Goal: Complete application form: Complete application form

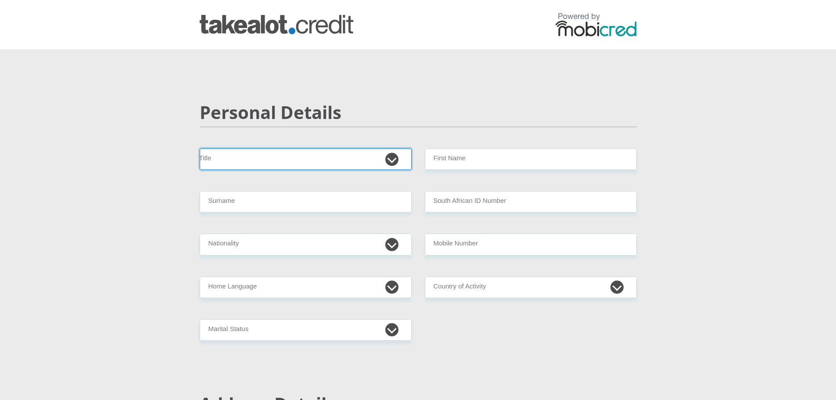
click at [297, 164] on select "Mr Ms Mrs Dr [PERSON_NAME]" at bounding box center [306, 158] width 212 height 21
select select "Mrs"
click at [200, 148] on select "Mr Ms Mrs Dr [PERSON_NAME]" at bounding box center [306, 158] width 212 height 21
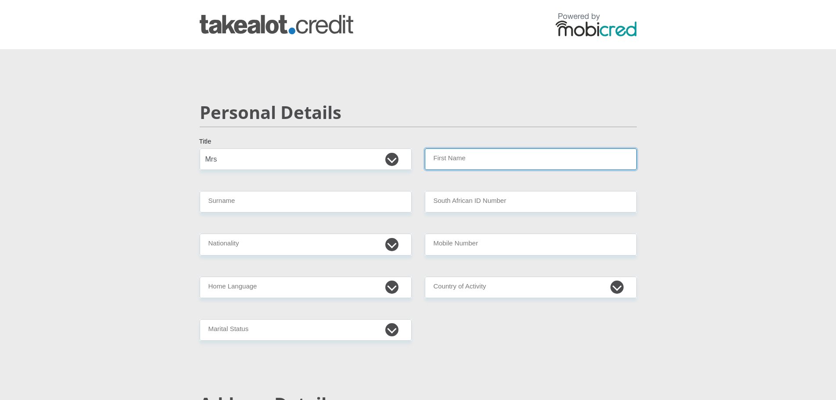
click at [440, 165] on input "First Name" at bounding box center [531, 158] width 212 height 21
type input "[PERSON_NAME]"
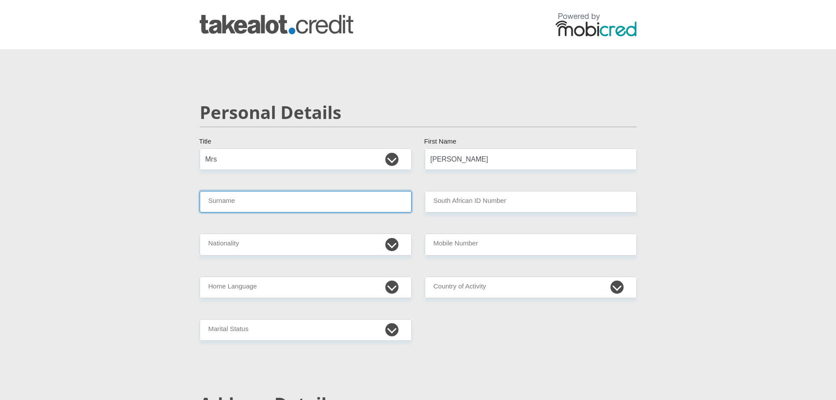
type input "Landsberg"
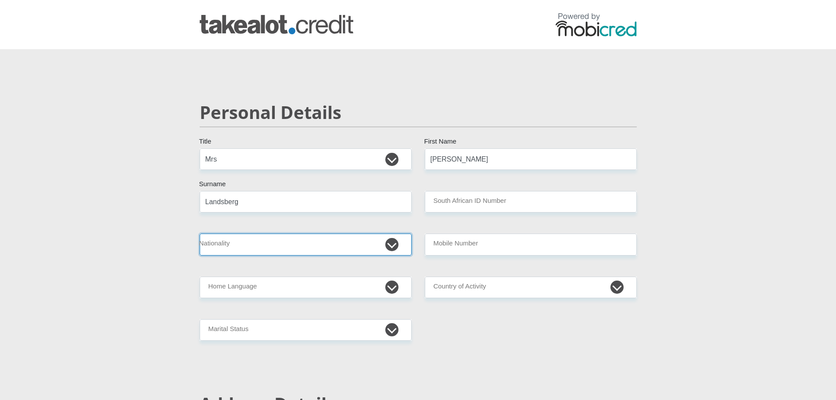
select select "ZAF"
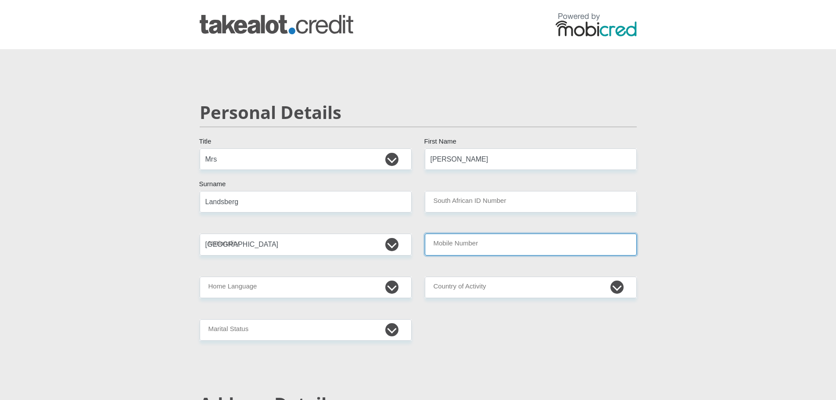
type input "0815506182"
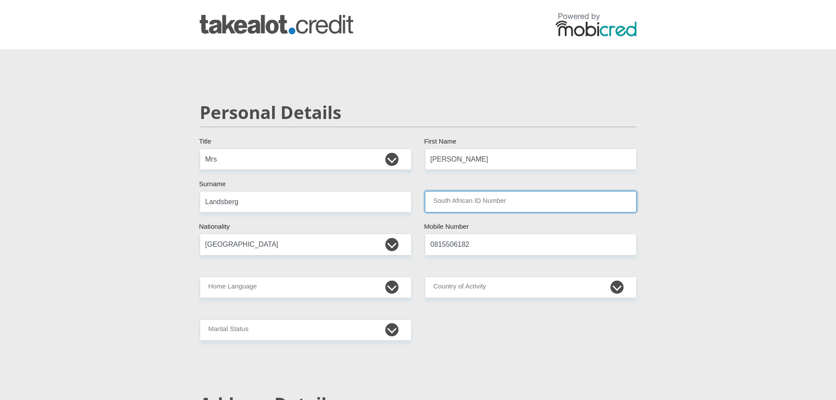
click at [462, 206] on input "South African ID Number" at bounding box center [531, 201] width 212 height 21
type input "7806020063080"
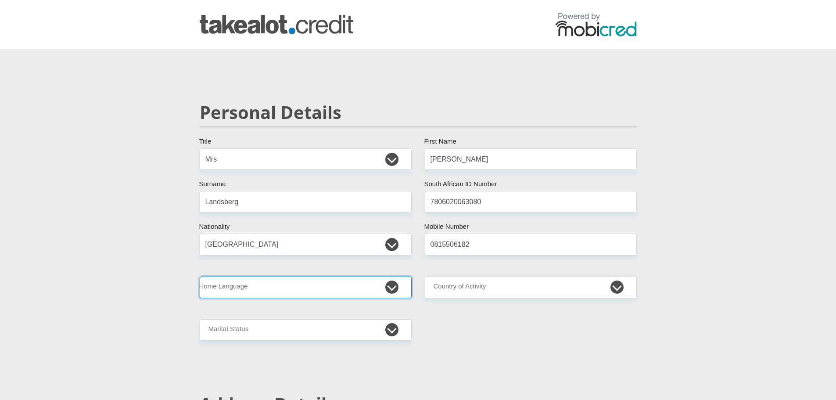
click at [258, 285] on select "Afrikaans English Sepedi South Ndebele Southern Sotho Swati Tsonga Tswana Venda…" at bounding box center [306, 286] width 212 height 21
select select "eng"
click at [200, 276] on select "Afrikaans English Sepedi South Ndebele Southern Sotho Swati Tsonga Tswana Venda…" at bounding box center [306, 286] width 212 height 21
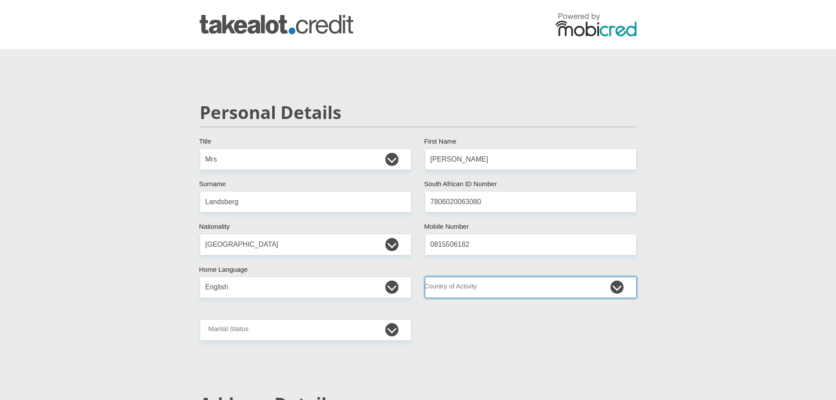
click at [460, 279] on select "[GEOGRAPHIC_DATA] [GEOGRAPHIC_DATA] [GEOGRAPHIC_DATA] [GEOGRAPHIC_DATA] [GEOGRA…" at bounding box center [531, 286] width 212 height 21
select select "ZAF"
click at [425, 276] on select "[GEOGRAPHIC_DATA] [GEOGRAPHIC_DATA] [GEOGRAPHIC_DATA] [GEOGRAPHIC_DATA] [GEOGRA…" at bounding box center [531, 286] width 212 height 21
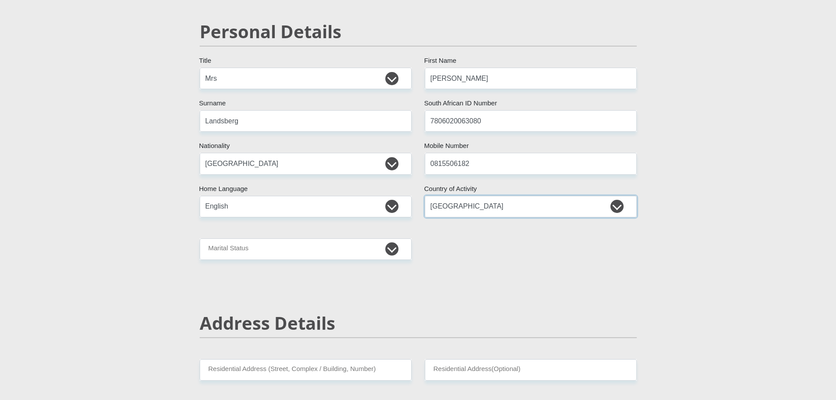
scroll to position [88, 0]
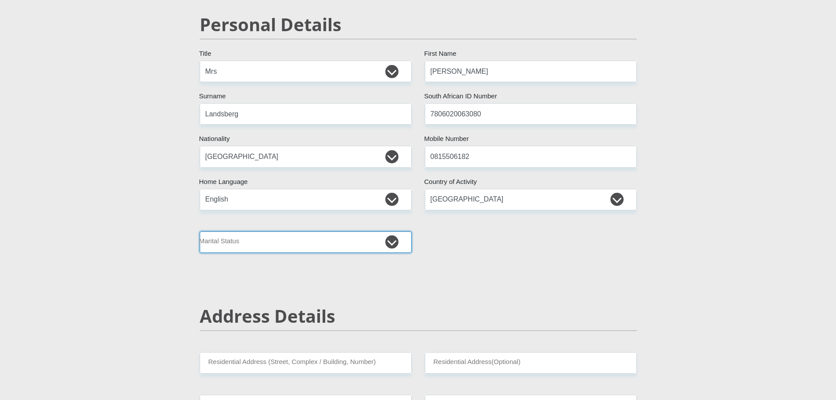
click at [247, 243] on select "Married ANC Single Divorced Widowed Married COP or Customary Law" at bounding box center [306, 241] width 212 height 21
select select "5"
click at [200, 231] on select "Married ANC Single Divorced Widowed Married COP or Customary Law" at bounding box center [306, 241] width 212 height 21
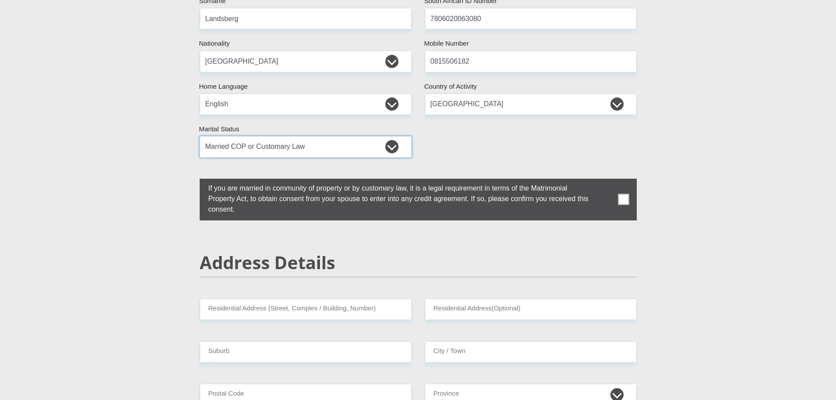
scroll to position [219, 0]
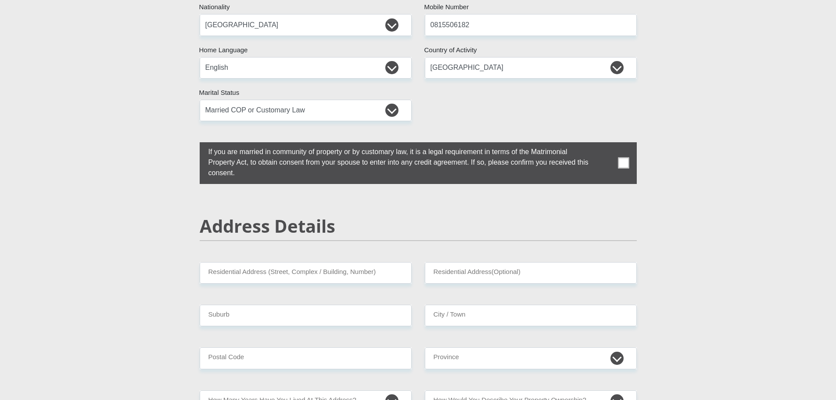
click at [630, 160] on label at bounding box center [418, 163] width 437 height 42
click at [191, 144] on input "checkbox" at bounding box center [191, 144] width 0 height 0
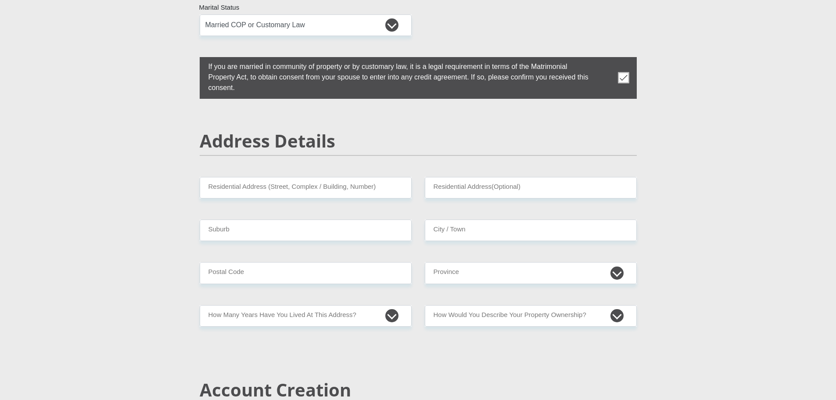
scroll to position [307, 0]
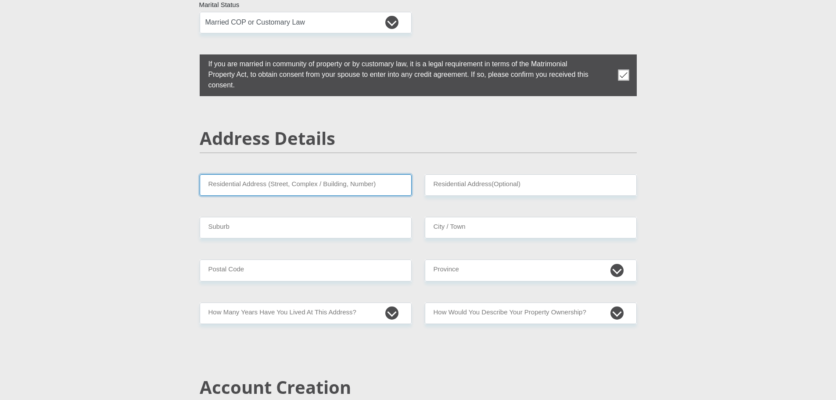
click at [307, 186] on input "Residential Address (Street, Complex / Building, Number)" at bounding box center [306, 184] width 212 height 21
type input "[STREET_ADDRESS][US_STATE]"
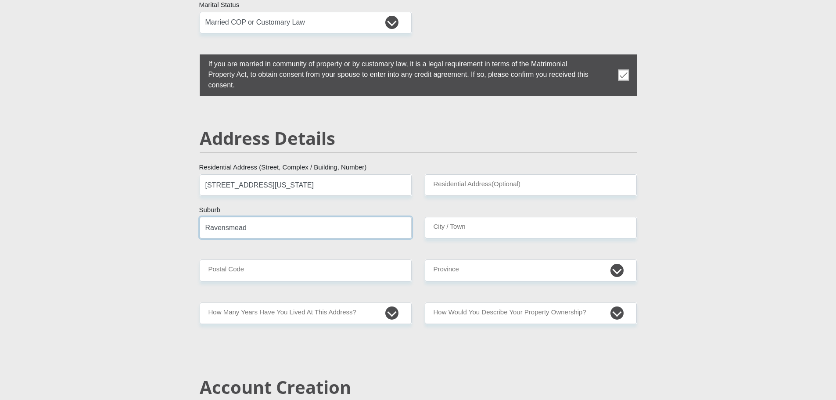
type input "Ravensmead"
type input "[GEOGRAPHIC_DATA]"
type input "7504"
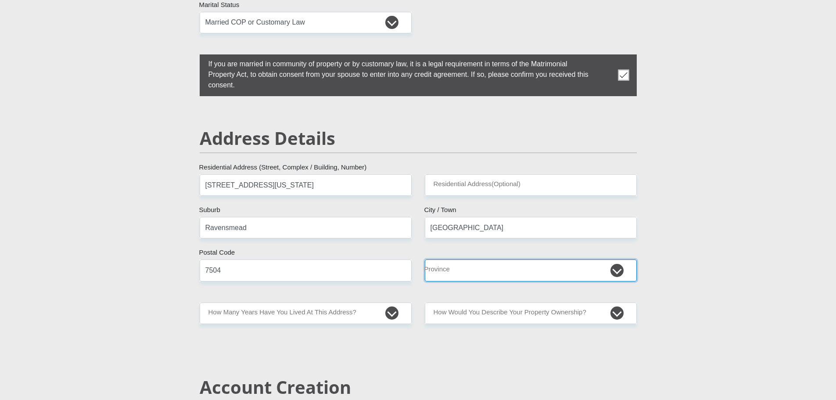
select select "Western Cape"
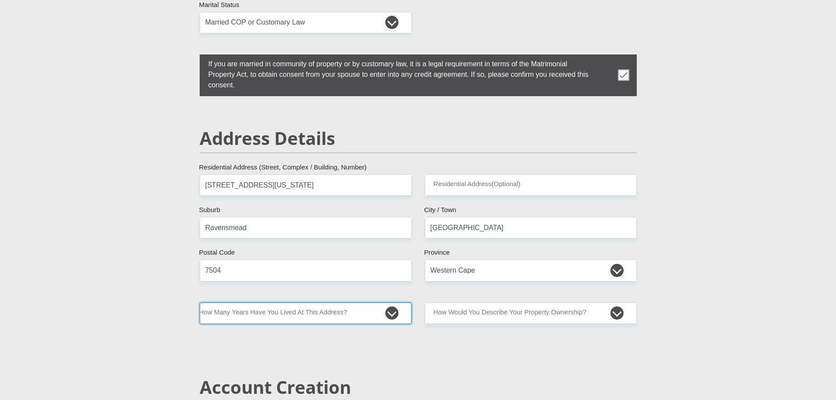
click at [380, 319] on select "less than 1 year 1-3 years 3-5 years 5+ years" at bounding box center [306, 312] width 212 height 21
select select "5"
click at [200, 302] on select "less than 1 year 1-3 years 3-5 years 5+ years" at bounding box center [306, 312] width 212 height 21
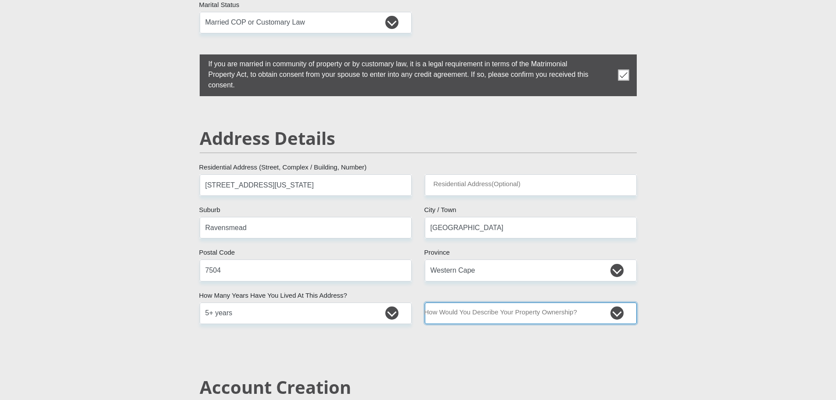
click at [449, 310] on select "Owned Rented Family Owned Company Dwelling" at bounding box center [531, 312] width 212 height 21
select select "Owned"
click at [425, 302] on select "Owned Rented Family Owned Company Dwelling" at bounding box center [531, 312] width 212 height 21
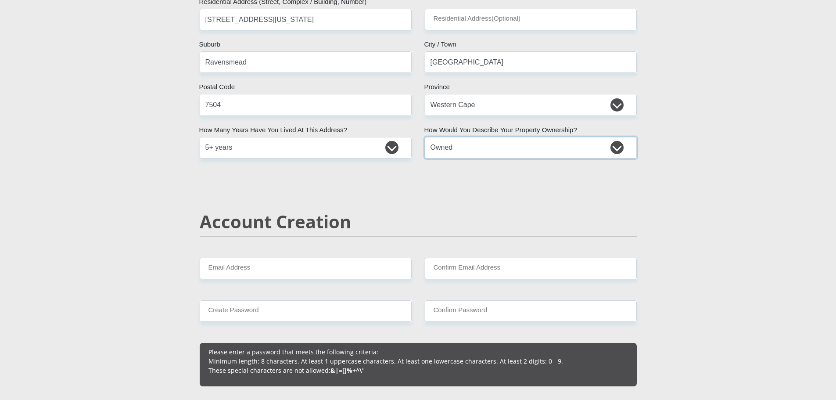
scroll to position [483, 0]
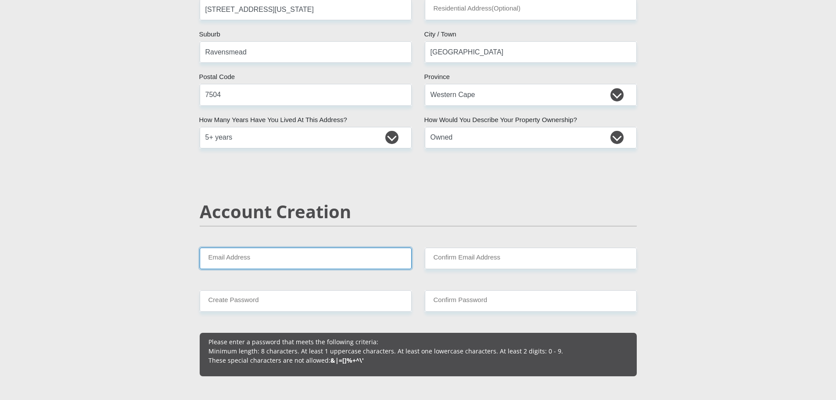
click at [286, 257] on input "Email Address" at bounding box center [306, 257] width 212 height 21
type input "[EMAIL_ADDRESS][DOMAIN_NAME]"
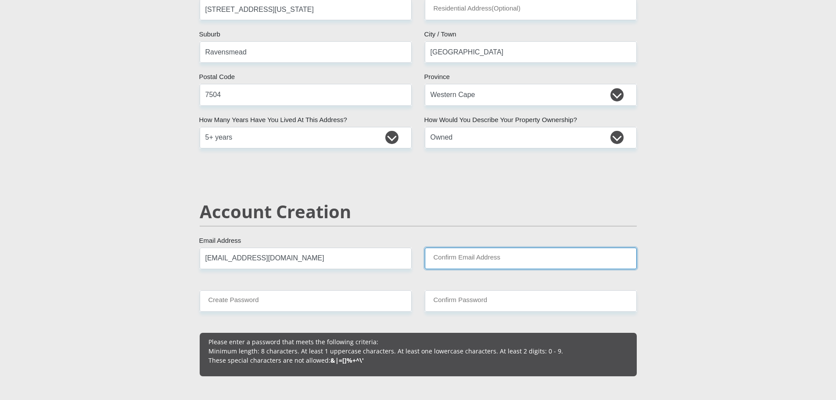
type input "[EMAIL_ADDRESS][DOMAIN_NAME]"
type input "0815506182"
type input "[PERSON_NAME]"
type input "Landsberg"
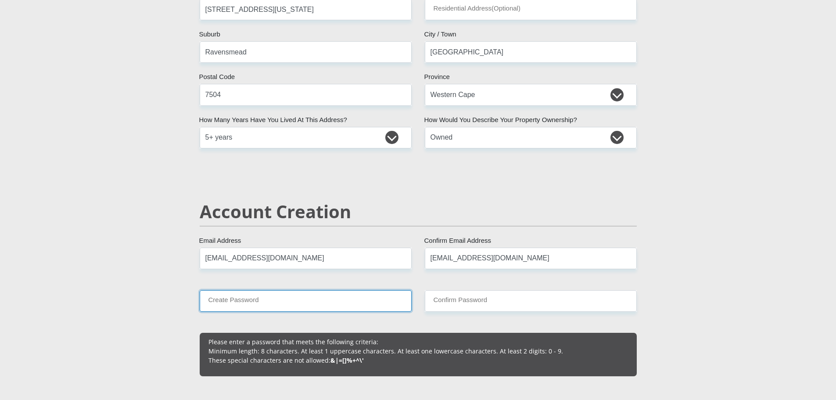
click at [269, 304] on input "Create Password" at bounding box center [306, 300] width 212 height 21
type input "GiGalt7548.!"
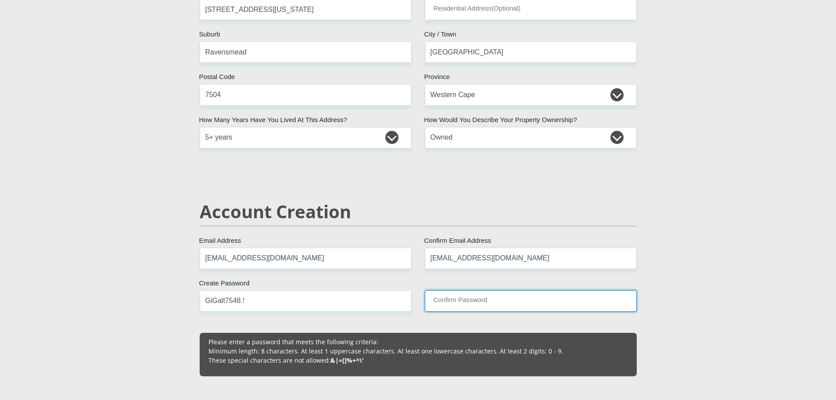
click at [450, 300] on input "Confirm Password" at bounding box center [531, 300] width 212 height 21
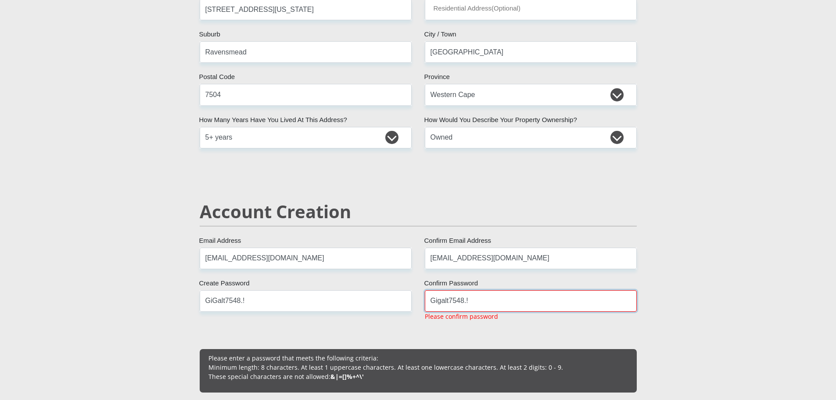
type input "Gigalt7548.!"
drag, startPoint x: 305, startPoint y: 301, endPoint x: 195, endPoint y: 302, distance: 109.7
click at [195, 302] on div "GiGalt7548.! Create Password Please input valid password" at bounding box center [305, 309] width 225 height 38
type input "Gigalt7548.!"
click at [278, 326] on div "Gigalt7548.! Create Password Please input valid password" at bounding box center [305, 309] width 225 height 38
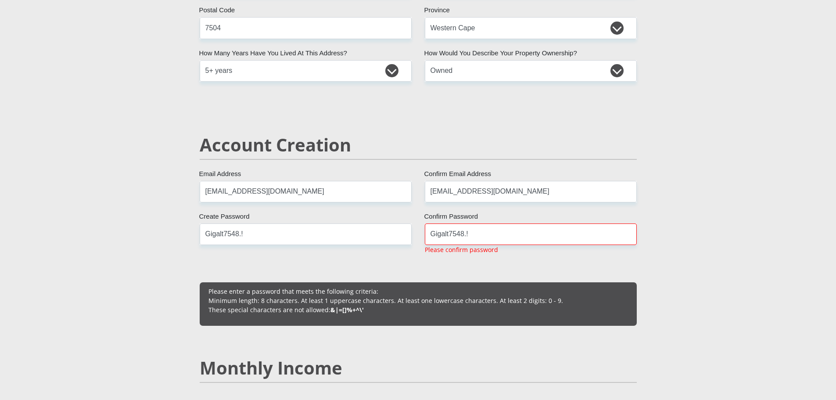
scroll to position [570, 0]
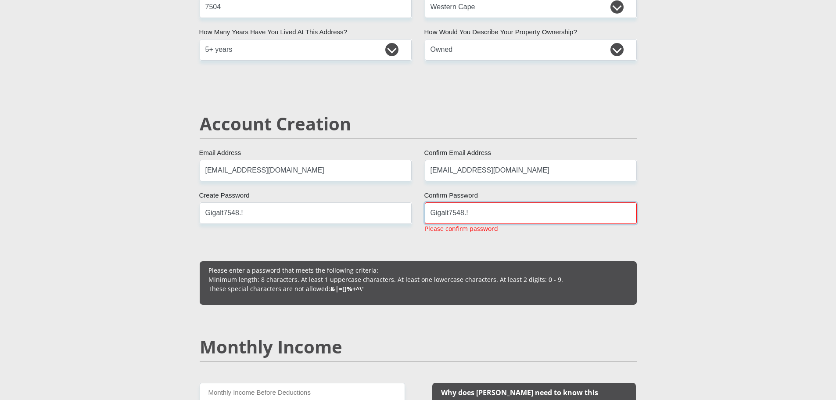
click at [449, 214] on input "Gigalt7548.!" at bounding box center [531, 212] width 212 height 21
type input "Gigaltfm7548.!"
click at [225, 213] on input "Gigalt7548.!" at bounding box center [306, 212] width 212 height 21
click at [306, 213] on input "Gigaltfm7548.!" at bounding box center [306, 212] width 212 height 21
type input "Gigaltfm7548.!"
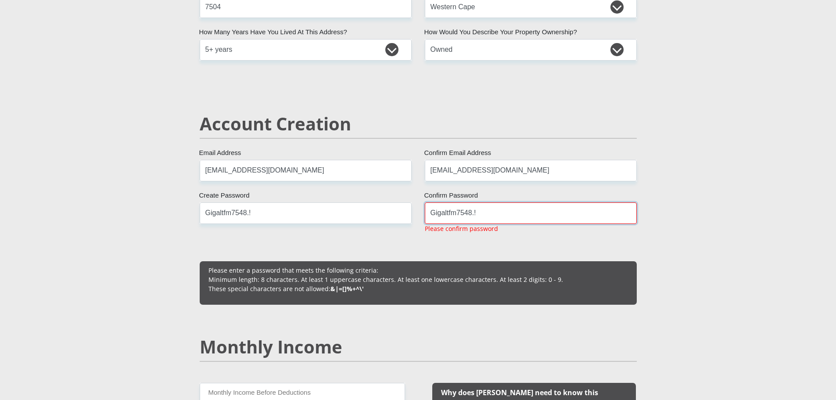
drag, startPoint x: 478, startPoint y: 215, endPoint x: 484, endPoint y: 215, distance: 5.3
click at [484, 215] on input "Gigaltfm7548.!" at bounding box center [531, 212] width 212 height 21
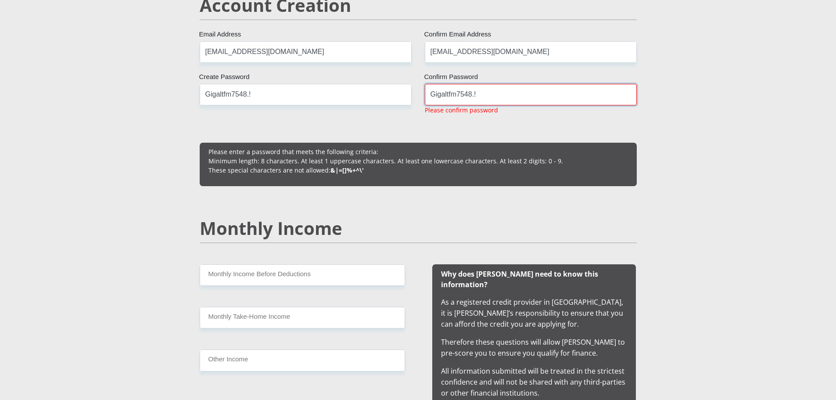
scroll to position [702, 0]
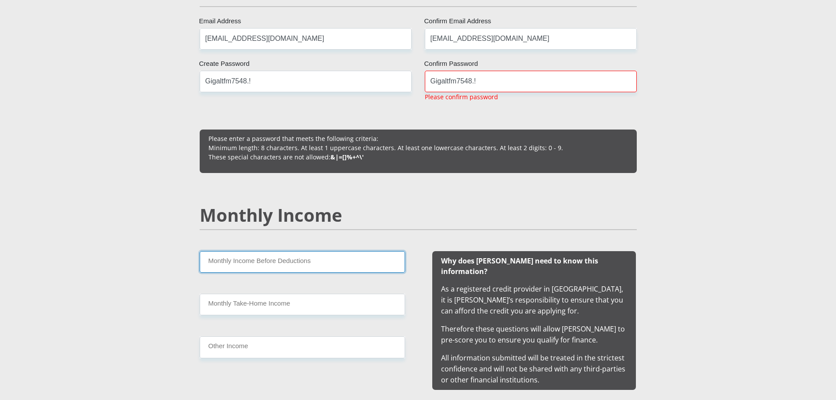
click at [328, 262] on input "Monthly Income Before Deductions" at bounding box center [302, 261] width 205 height 21
type input "20999"
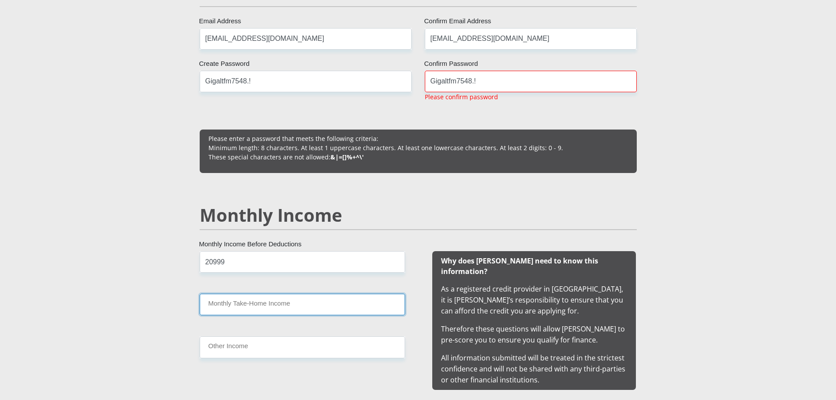
click at [251, 308] on input "Monthly Take-Home Income" at bounding box center [302, 304] width 205 height 21
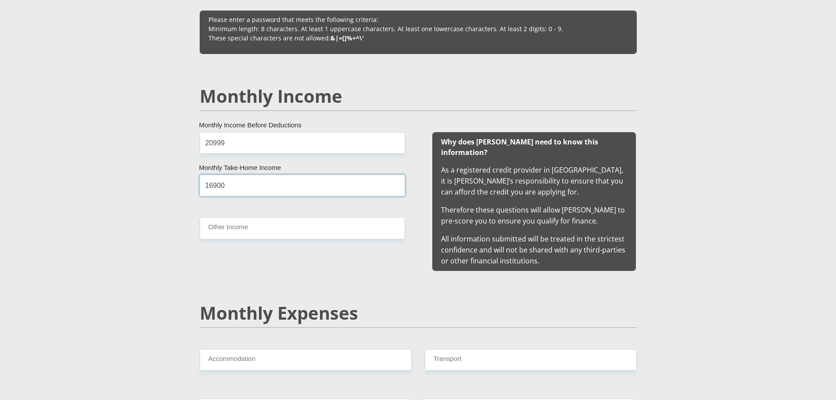
scroll to position [834, 0]
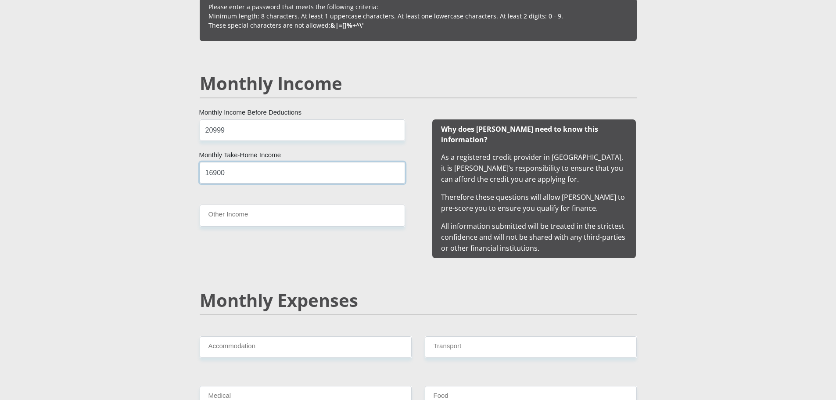
type input "16900"
click at [247, 214] on input "Other Income" at bounding box center [302, 214] width 205 height 21
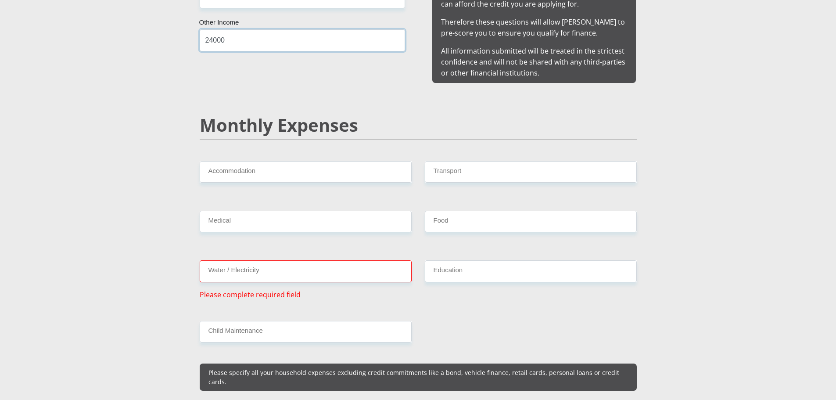
scroll to position [1009, 0]
type input "24000"
click at [260, 162] on input "Accommodation" at bounding box center [306, 171] width 212 height 21
type input "100"
click at [495, 161] on input "Transport" at bounding box center [531, 171] width 212 height 21
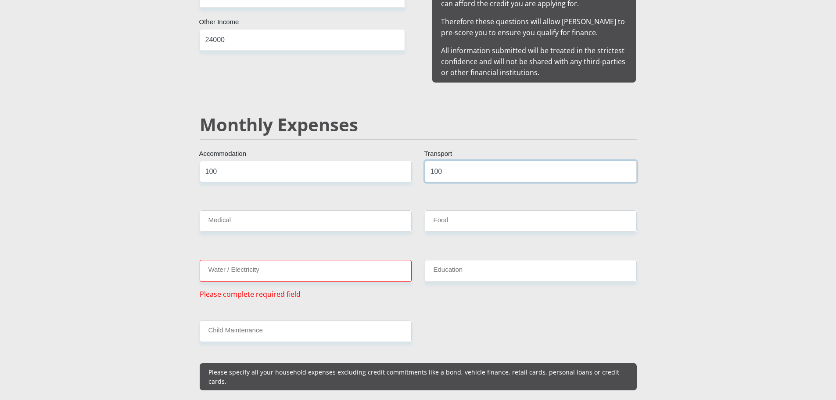
type input "100"
click at [239, 213] on input "Medical" at bounding box center [306, 220] width 212 height 21
type input "100"
click at [472, 210] on input "Food" at bounding box center [531, 220] width 212 height 21
type input "3500"
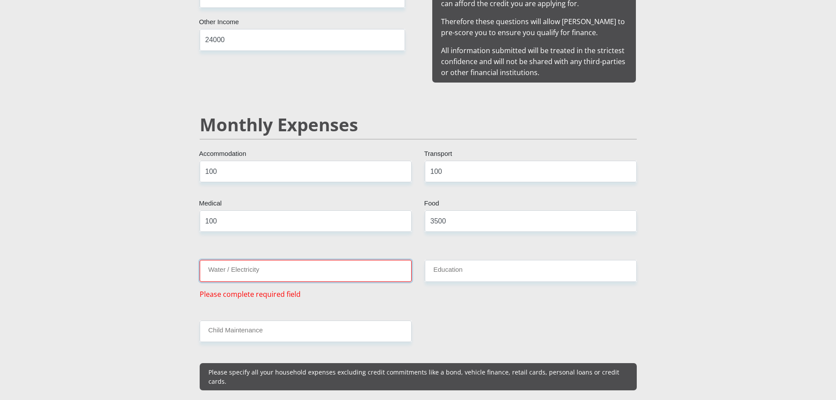
click at [229, 262] on input "Water / Electricity" at bounding box center [306, 270] width 212 height 21
type input "1"
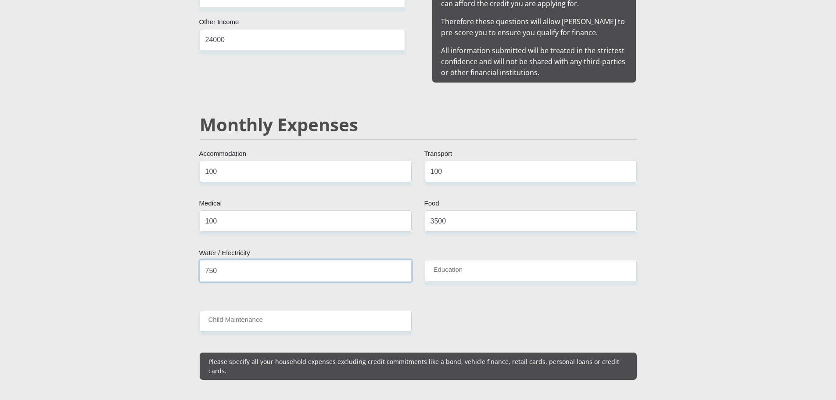
type input "750"
click at [484, 262] on input "Education" at bounding box center [531, 270] width 212 height 21
type input "100"
click at [290, 310] on input "Child Maintenance" at bounding box center [306, 320] width 212 height 21
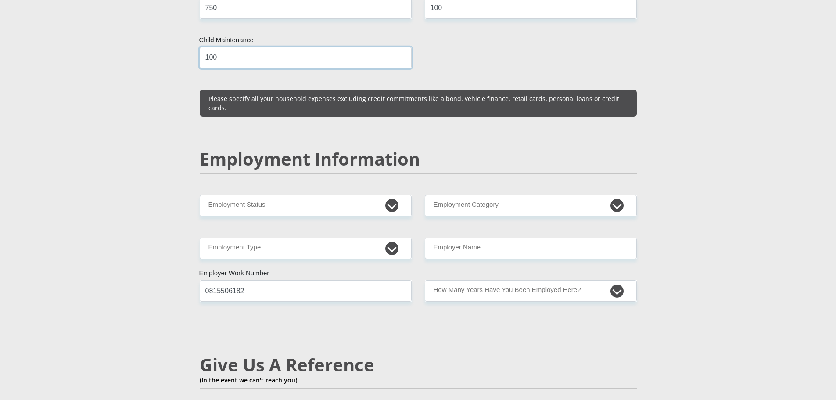
scroll to position [1272, 0]
type input "100"
click at [337, 194] on select "Permanent/Full-time Part-time/Casual [DEMOGRAPHIC_DATA] Worker Self-Employed Ho…" at bounding box center [306, 204] width 212 height 21
select select "1"
click at [200, 194] on select "Permanent/Full-time Part-time/Casual [DEMOGRAPHIC_DATA] Worker Self-Employed Ho…" at bounding box center [306, 204] width 212 height 21
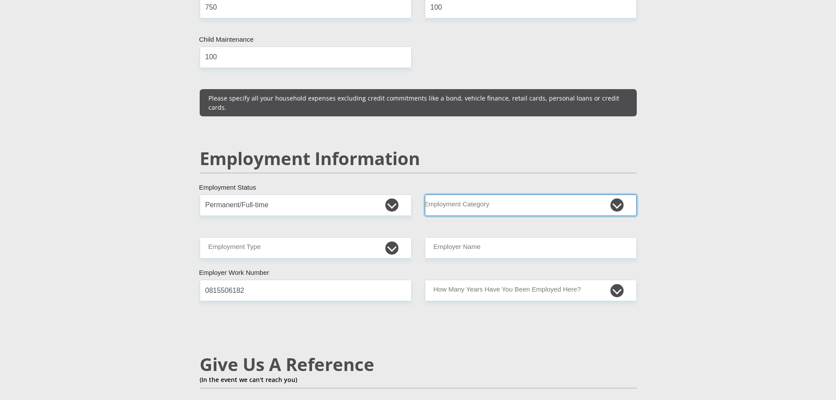
click at [485, 194] on select "AGRICULTURE ALCOHOL & TOBACCO CONSTRUCTION MATERIALS METALLURGY EQUIPMENT FOR R…" at bounding box center [531, 204] width 212 height 21
select select "77"
click at [425, 194] on select "AGRICULTURE ALCOHOL & TOBACCO CONSTRUCTION MATERIALS METALLURGY EQUIPMENT FOR R…" at bounding box center [531, 204] width 212 height 21
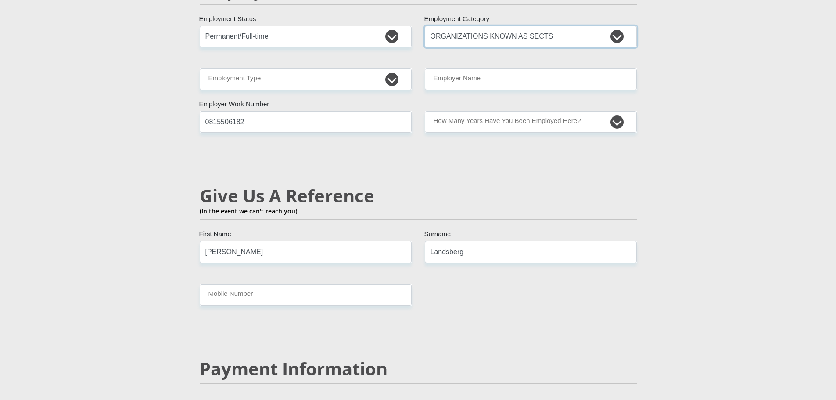
scroll to position [1448, 0]
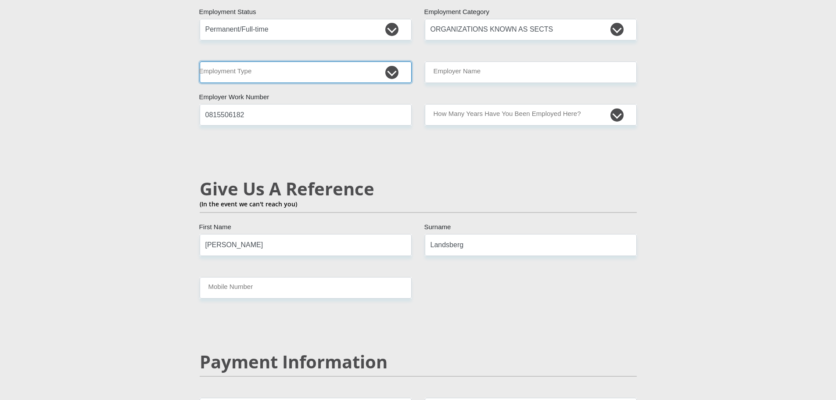
click at [297, 61] on select "College/Lecturer Craft Seller Creative Driver Executive Farmer Forces - Non Com…" at bounding box center [306, 71] width 212 height 21
select select "Forces - Officer"
click at [200, 61] on select "College/Lecturer Craft Seller Creative Driver Executive Farmer Forces - Non Com…" at bounding box center [306, 71] width 212 height 21
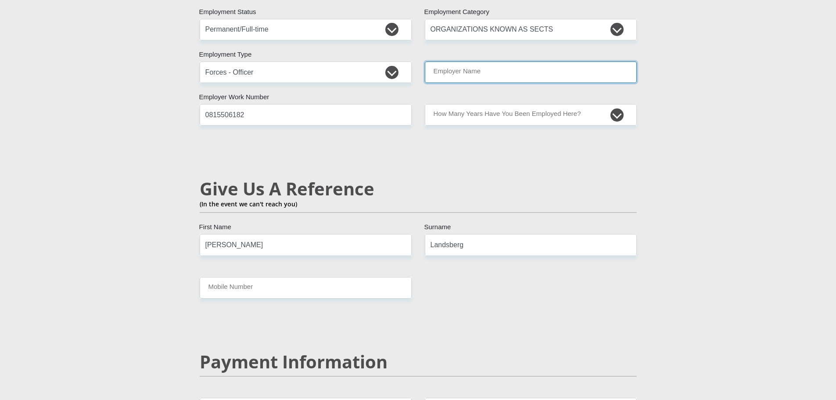
drag, startPoint x: 462, startPoint y: 47, endPoint x: 473, endPoint y: 53, distance: 12.6
click at [462, 61] on input "Employer Name" at bounding box center [531, 71] width 212 height 21
type input "DepartmentofCorrectionalServices"
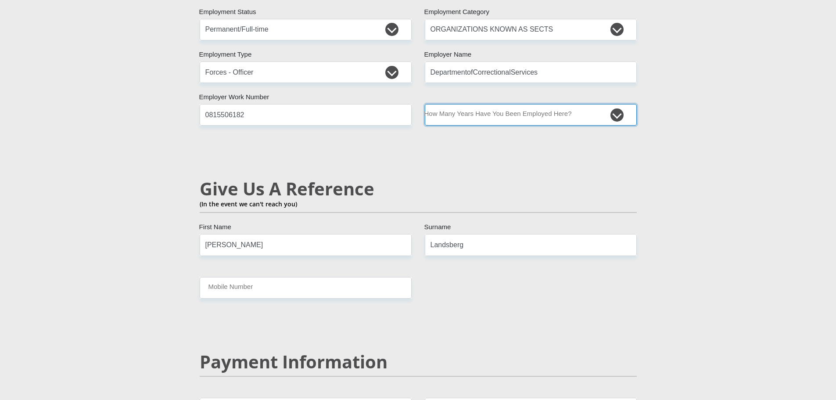
click at [455, 104] on select "less than 1 year 1-3 years 3-5 years 5+ years" at bounding box center [531, 114] width 212 height 21
select select "24"
click at [425, 104] on select "less than 1 year 1-3 years 3-5 years 5+ years" at bounding box center [531, 114] width 212 height 21
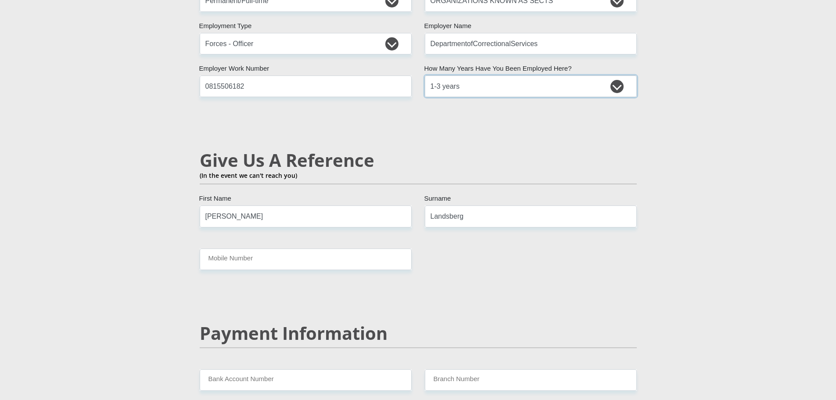
scroll to position [1492, 0]
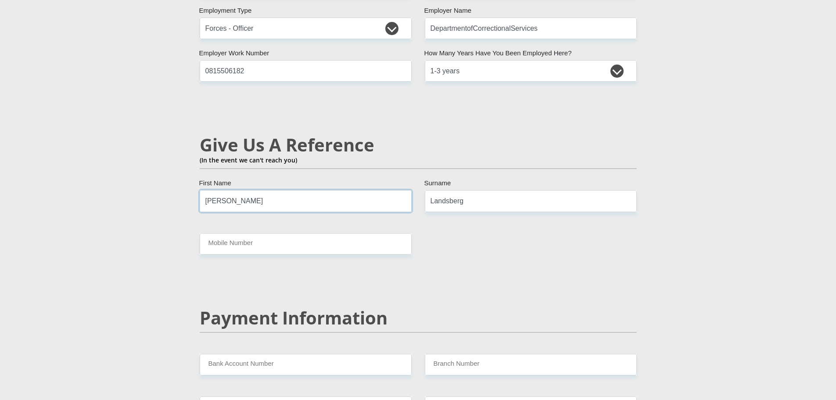
drag, startPoint x: 261, startPoint y: 182, endPoint x: 172, endPoint y: 182, distance: 89.1
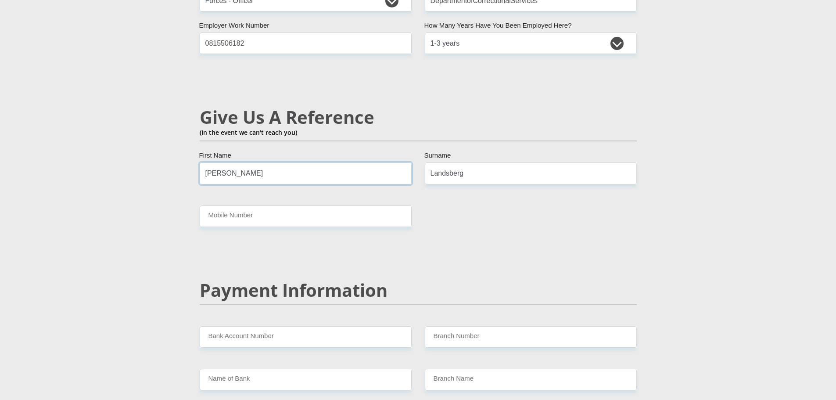
scroll to position [1623, 0]
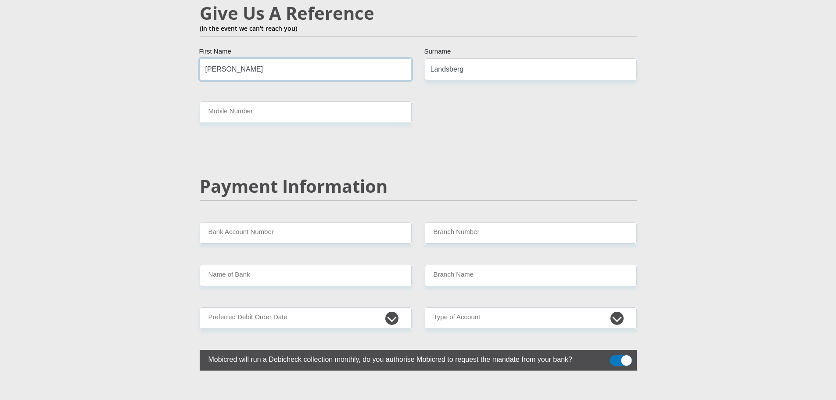
type input "[PERSON_NAME]"
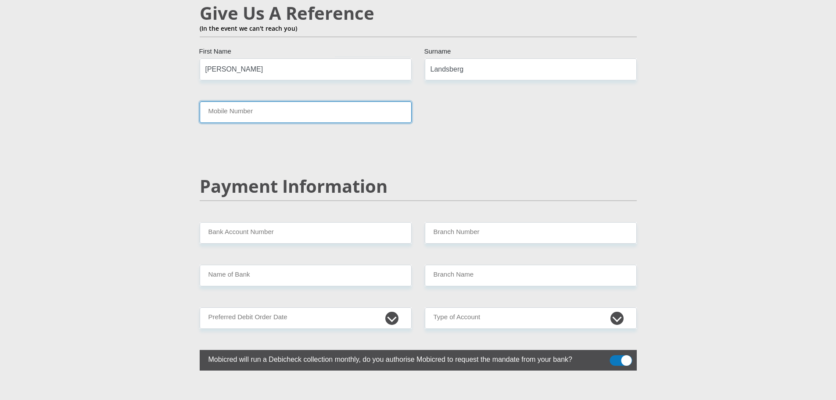
click at [277, 101] on input "Mobile Number" at bounding box center [306, 111] width 212 height 21
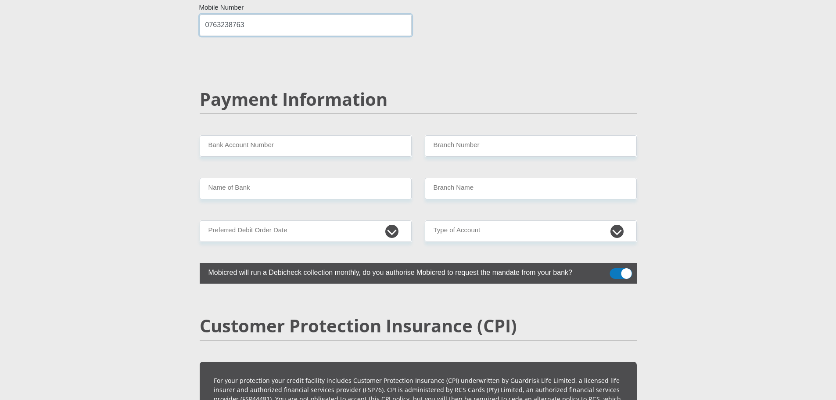
scroll to position [1711, 0]
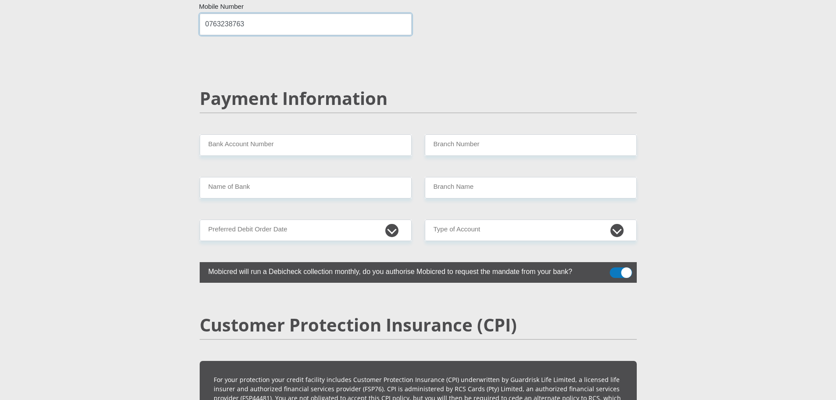
type input "0763238763"
click at [263, 134] on input "Bank Account Number" at bounding box center [306, 144] width 212 height 21
type input "00000000010072050533"
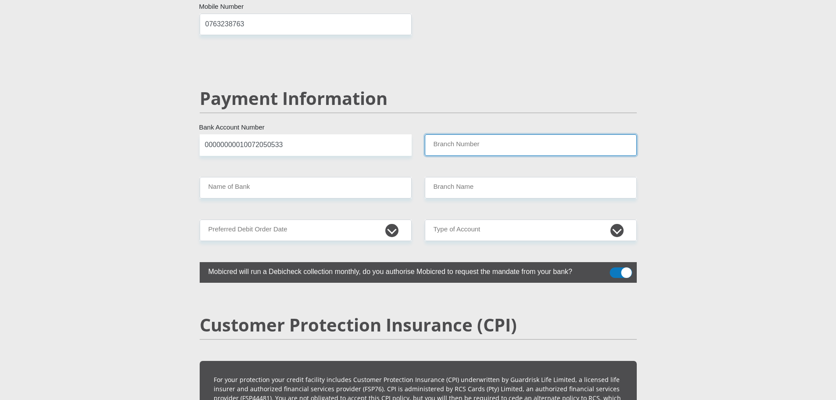
click at [443, 134] on input "Branch Number" at bounding box center [531, 144] width 212 height 21
type input "031110"
type input "STANDARD BANK"
type input "[GEOGRAPHIC_DATA]"
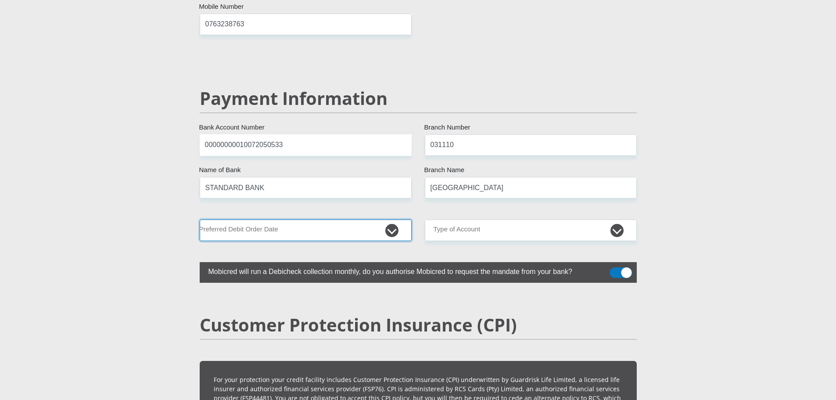
click at [293, 219] on select "1st 2nd 3rd 4th 5th 7th 18th 19th 20th 21st 22nd 23rd 24th 25th 26th 27th 28th …" at bounding box center [306, 229] width 212 height 21
select select "18"
click at [200, 219] on select "1st 2nd 3rd 4th 5th 7th 18th 19th 20th 21st 22nd 23rd 24th 25th 26th 27th 28th …" at bounding box center [306, 229] width 212 height 21
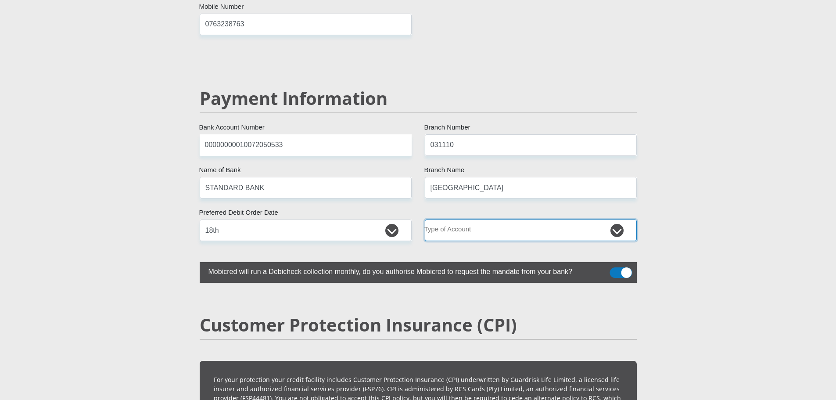
click at [469, 219] on select "Cheque Savings" at bounding box center [531, 229] width 212 height 21
select select "CUR"
click at [425, 219] on select "Cheque Savings" at bounding box center [531, 229] width 212 height 21
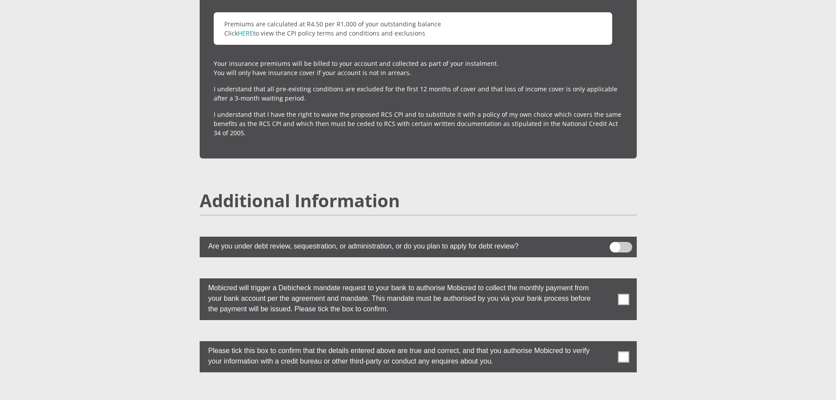
scroll to position [2325, 0]
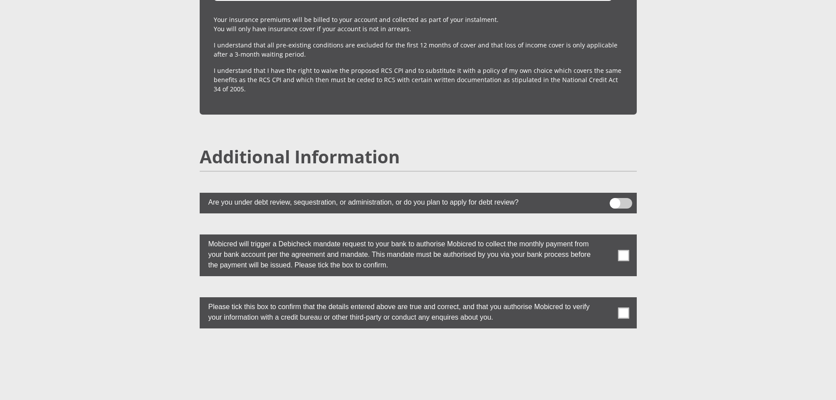
click at [623, 250] on span at bounding box center [623, 255] width 11 height 11
click at [606, 236] on input "checkbox" at bounding box center [606, 236] width 0 height 0
click at [622, 307] on span at bounding box center [623, 312] width 11 height 11
click at [606, 299] on input "checkbox" at bounding box center [606, 299] width 0 height 0
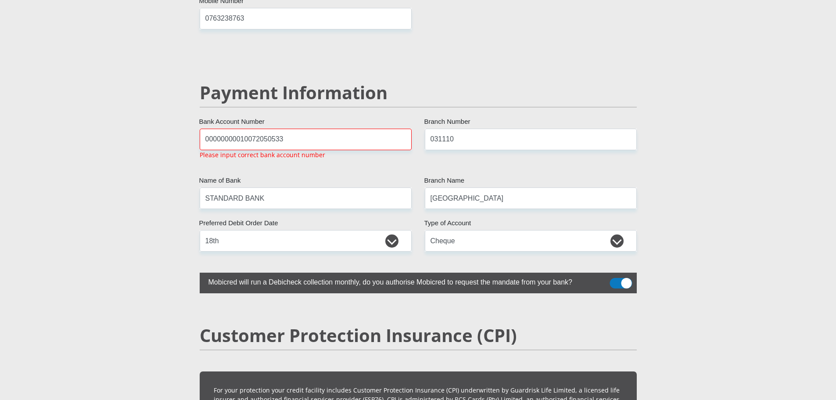
scroll to position [1716, 0]
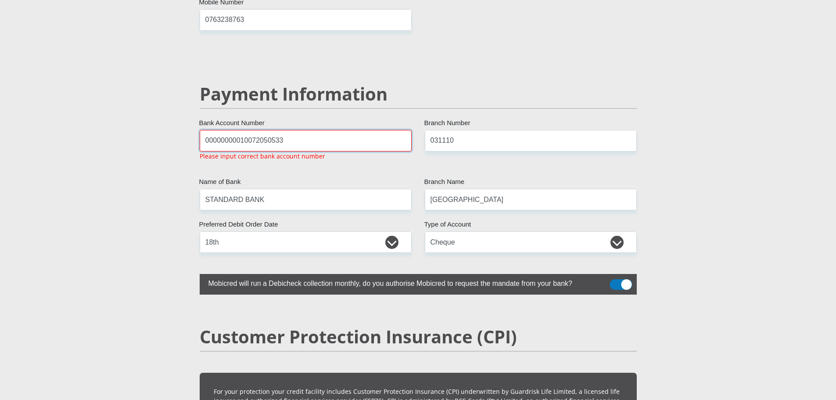
drag, startPoint x: 239, startPoint y: 122, endPoint x: 155, endPoint y: 121, distance: 83.8
click at [247, 130] on input "10072050533" at bounding box center [306, 140] width 212 height 21
drag, startPoint x: 290, startPoint y: 122, endPoint x: 248, endPoint y: 123, distance: 42.1
click at [248, 130] on input "10072050533000000000" at bounding box center [306, 140] width 212 height 21
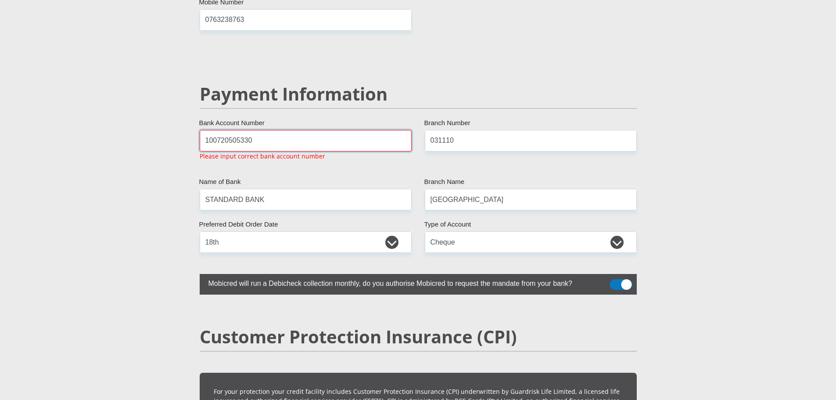
click at [267, 130] on input "100720505330" at bounding box center [306, 140] width 212 height 21
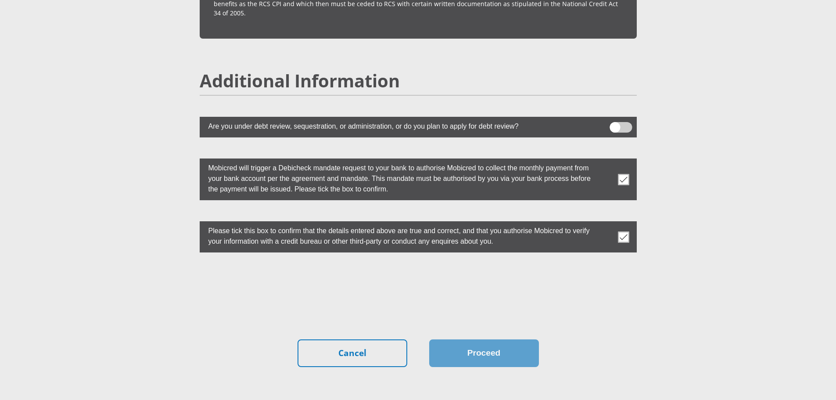
type input "0010072050533"
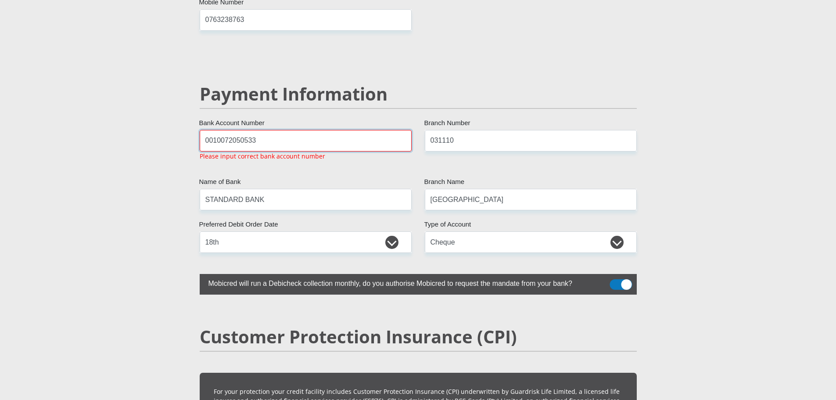
drag, startPoint x: 305, startPoint y: 124, endPoint x: 94, endPoint y: 110, distance: 211.1
